Goal: Task Accomplishment & Management: Use online tool/utility

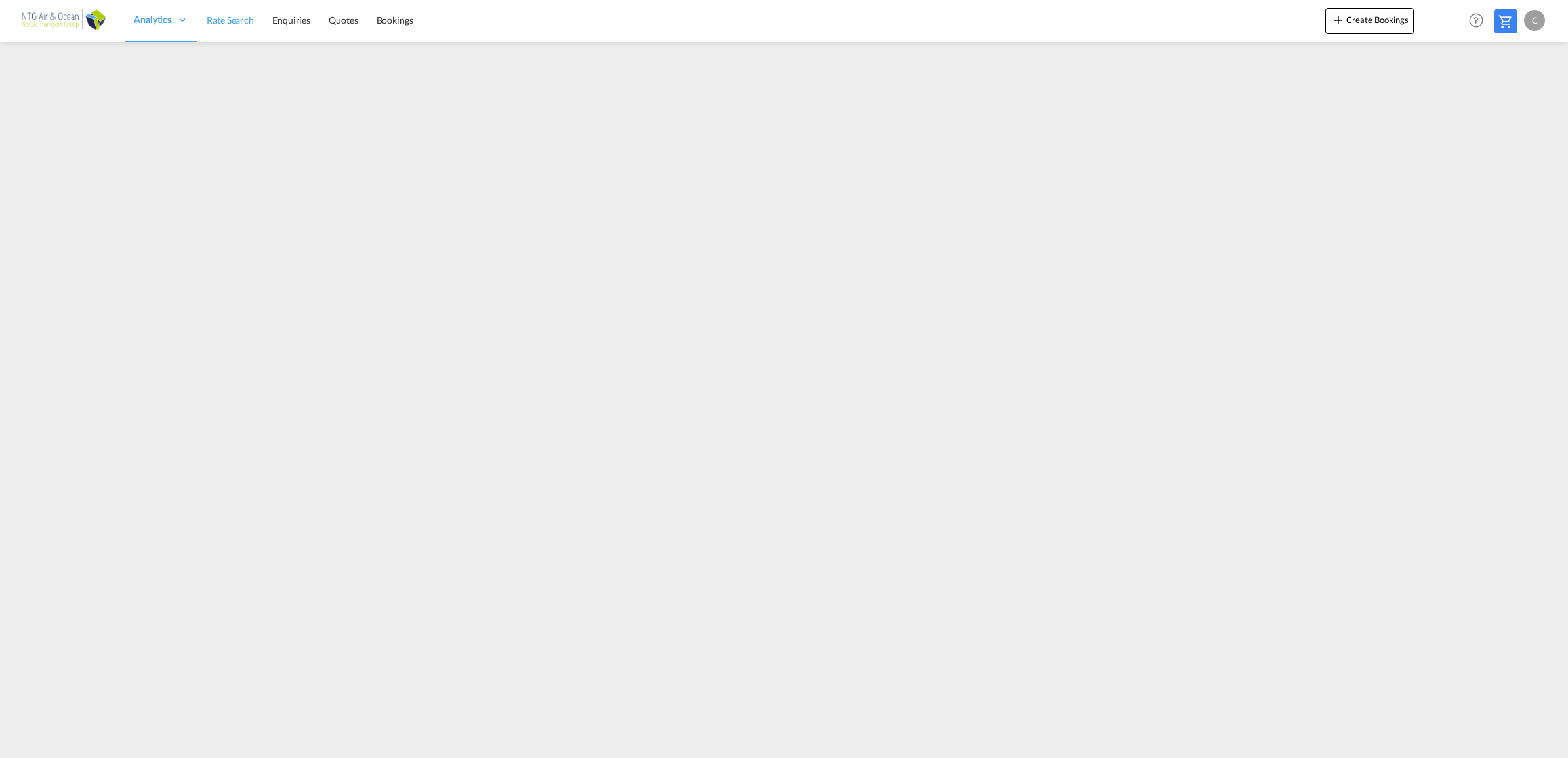
click at [232, 26] on span "Rate Search" at bounding box center [230, 20] width 47 height 13
